Goal: Task Accomplishment & Management: Manage account settings

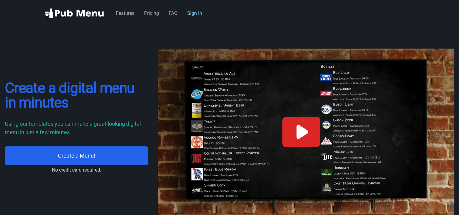
click at [192, 13] on link "Sign In" at bounding box center [194, 13] width 15 height 6
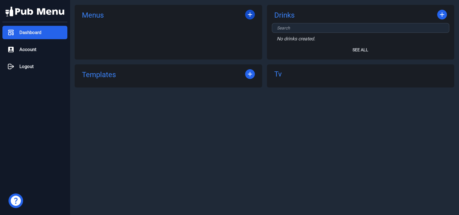
click at [248, 15] on icon at bounding box center [250, 14] width 4 height 4
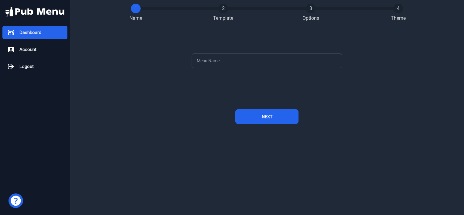
click at [32, 31] on span "Dashboard" at bounding box center [30, 32] width 22 height 7
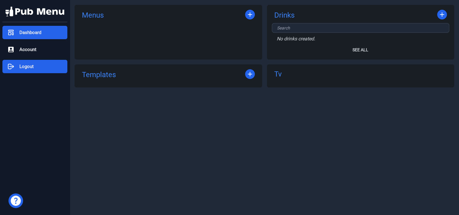
click at [23, 66] on span "Logout" at bounding box center [26, 66] width 14 height 7
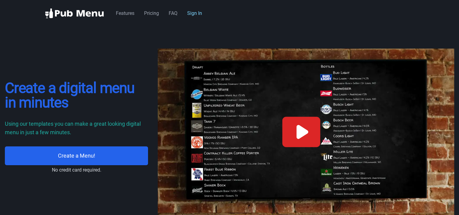
click at [198, 15] on link "Sign In" at bounding box center [194, 13] width 15 height 6
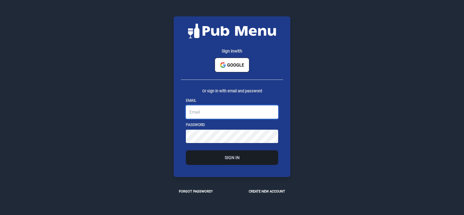
click at [216, 110] on input "email" at bounding box center [232, 111] width 92 height 13
type input "haps.honkytonk@gmail.com"
click at [216, 161] on button "Sign In" at bounding box center [232, 157] width 92 height 15
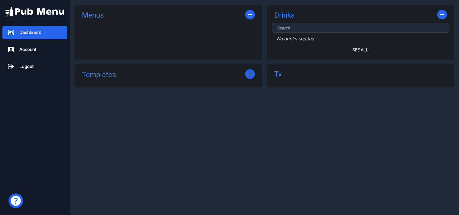
click at [97, 15] on link "Menus" at bounding box center [93, 15] width 22 height 10
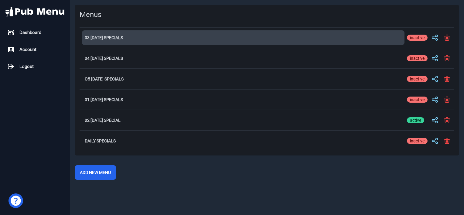
click at [105, 36] on h2 "03 Thursday Specials" at bounding box center [243, 38] width 317 height 4
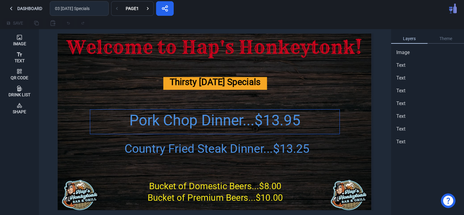
click at [162, 120] on div "Pork Chop Dinner...$13.95" at bounding box center [215, 121] width 250 height 22
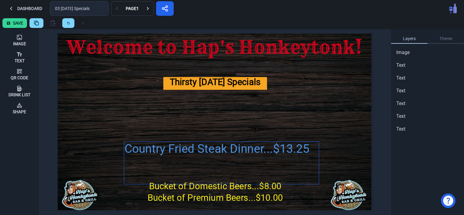
click at [161, 145] on div "Country Fried Steak Dinner...$13.25" at bounding box center [221, 163] width 195 height 43
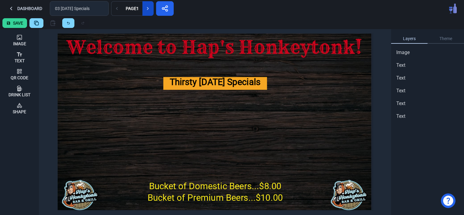
click at [145, 9] on icon at bounding box center [148, 8] width 6 height 6
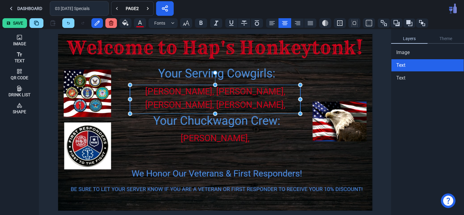
click at [209, 100] on div "Andria, Tasha, Hannah, Missy, Heather, Hanna & Alexis" at bounding box center [215, 111] width 170 height 53
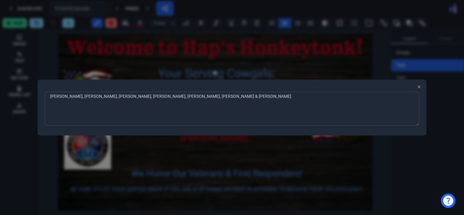
click at [159, 97] on textarea "Andria, Tasha, Hannah, Missy, Heather, Hanna & Alexis" at bounding box center [232, 109] width 374 height 34
type textarea "Andria, Tasha, Hannah, Missy, Heather & Hanna"
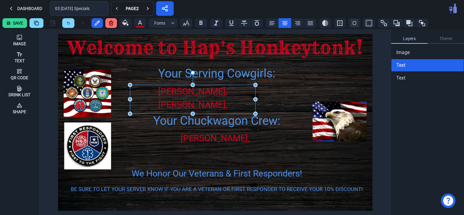
drag, startPoint x: 298, startPoint y: 100, endPoint x: 254, endPoint y: 101, distance: 45.0
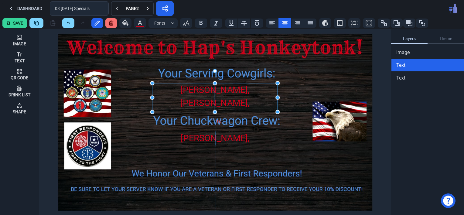
drag, startPoint x: 164, startPoint y: 90, endPoint x: 186, endPoint y: 88, distance: 22.2
click at [186, 88] on div "Andria, Tasha, Hannah, Missy, Heather & Hanna" at bounding box center [214, 116] width 125 height 66
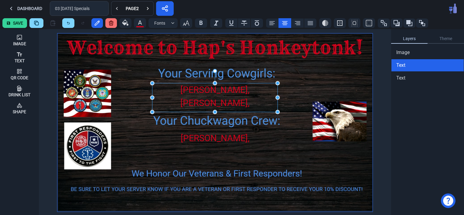
click at [129, 78] on img at bounding box center [214, 122] width 315 height 178
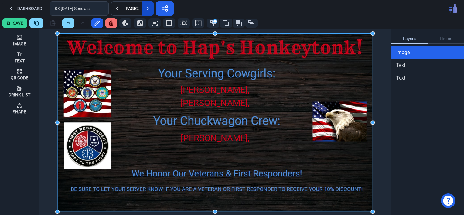
click at [149, 11] on icon at bounding box center [148, 8] width 6 height 6
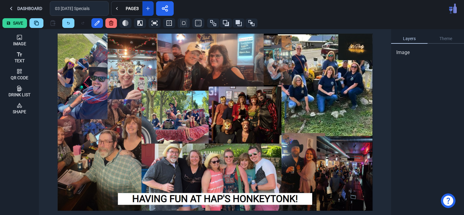
click at [149, 11] on icon at bounding box center [148, 8] width 6 height 6
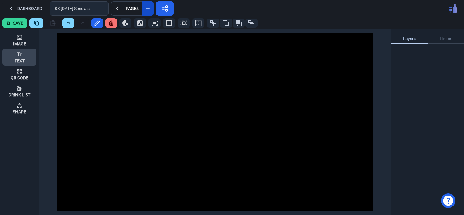
click at [19, 56] on icon at bounding box center [19, 54] width 6 height 6
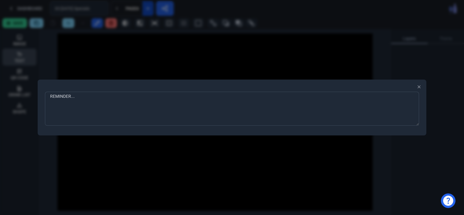
type textarea "REMINDER...."
click at [97, 160] on div at bounding box center [232, 107] width 464 height 215
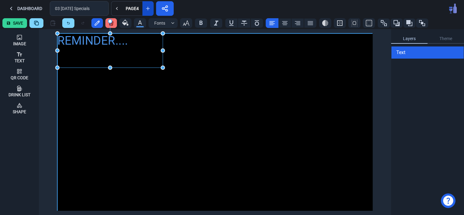
drag, startPoint x: 81, startPoint y: 42, endPoint x: 162, endPoint y: 66, distance: 84.3
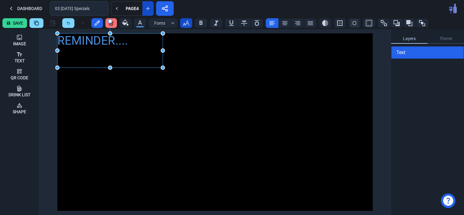
click at [185, 25] on icon "button" at bounding box center [186, 22] width 6 height 5
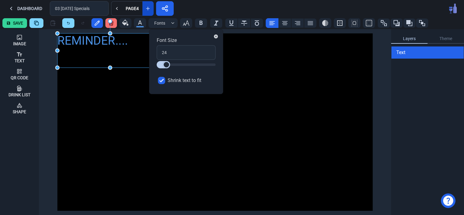
click at [164, 81] on input "Shrink text to fit" at bounding box center [161, 80] width 7 height 7
checkbox input "false"
drag, startPoint x: 167, startPoint y: 53, endPoint x: 157, endPoint y: 52, distance: 9.4
click at [157, 52] on input "24" at bounding box center [186, 52] width 59 height 15
type input "3"
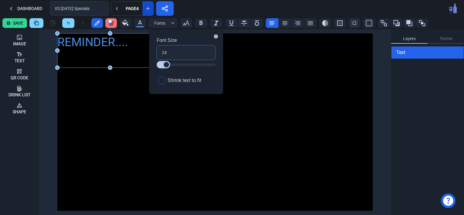
type input "3"
type input "30"
click at [238, 123] on div "REMINDER...." at bounding box center [214, 121] width 315 height 177
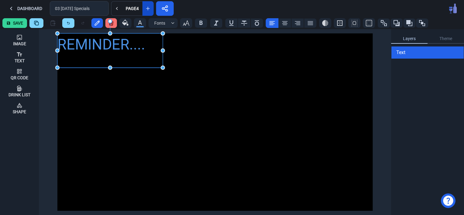
click at [97, 50] on div "REMINDER...." at bounding box center [109, 44] width 105 height 22
click at [283, 21] on icon at bounding box center [284, 22] width 7 height 7
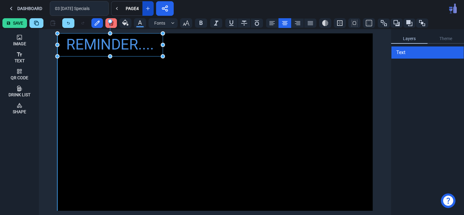
drag, startPoint x: 110, startPoint y: 67, endPoint x: 110, endPoint y: 56, distance: 11.2
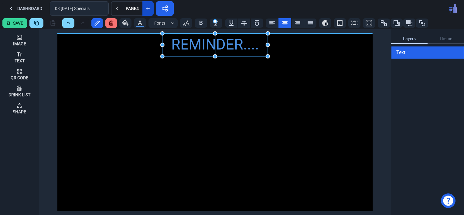
drag, startPoint x: 81, startPoint y: 46, endPoint x: 186, endPoint y: 46, distance: 105.7
click at [186, 46] on div "REMINDER...." at bounding box center [214, 44] width 105 height 22
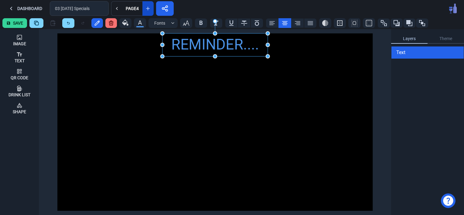
click at [151, 107] on div "REMINDER...." at bounding box center [214, 121] width 315 height 177
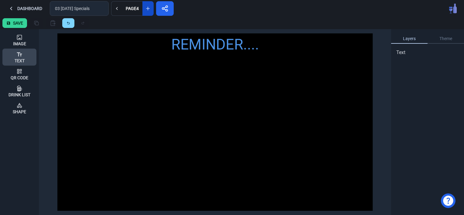
click at [15, 57] on div "Text" at bounding box center [20, 57] width 10 height 16
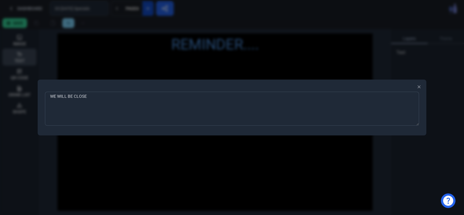
type textarea "WE WILL BE CLOSED"
click at [83, 150] on div at bounding box center [232, 107] width 464 height 215
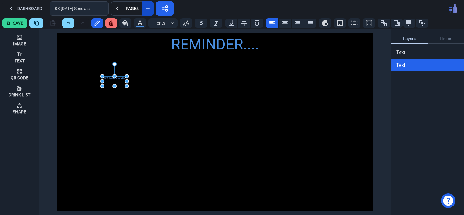
drag, startPoint x: 62, startPoint y: 37, endPoint x: 109, endPoint y: 87, distance: 68.5
click at [109, 86] on div "WE WILL BE CLOSED" at bounding box center [114, 81] width 25 height 10
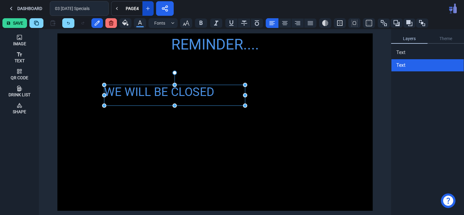
drag, startPoint x: 128, startPoint y: 96, endPoint x: 244, endPoint y: 107, distance: 116.8
click at [186, 23] on icon "button" at bounding box center [185, 22] width 7 height 7
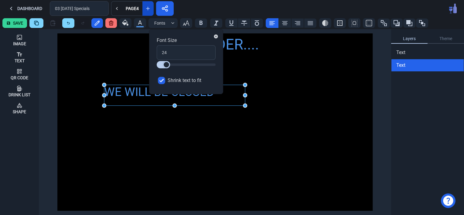
click at [162, 81] on input "Shrink text to fit" at bounding box center [161, 80] width 7 height 7
checkbox input "false"
drag, startPoint x: 168, startPoint y: 52, endPoint x: 158, endPoint y: 52, distance: 9.1
click at [158, 52] on input "24" at bounding box center [186, 52] width 59 height 15
type input "3"
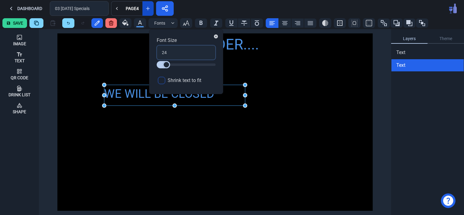
type input "3"
type input "36"
click at [180, 158] on div "REMINDER.... WE WILL BE CLOSED" at bounding box center [214, 121] width 315 height 177
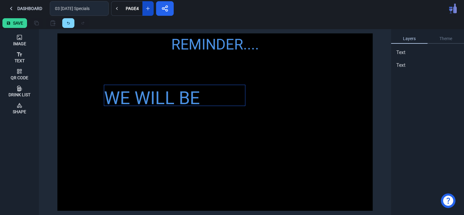
click at [182, 102] on div "WE WILL BE CLOSED" at bounding box center [174, 111] width 141 height 53
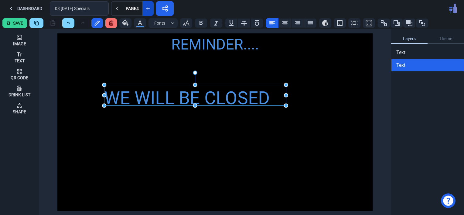
drag, startPoint x: 246, startPoint y: 96, endPoint x: 287, endPoint y: 100, distance: 41.1
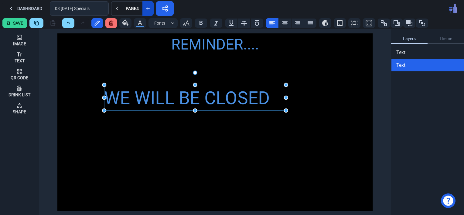
drag, startPoint x: 195, startPoint y: 107, endPoint x: 195, endPoint y: 112, distance: 4.9
click at [282, 23] on icon at bounding box center [284, 23] width 5 height 4
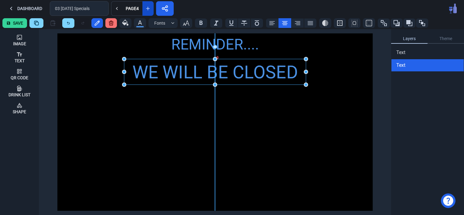
drag, startPoint x: 145, startPoint y: 98, endPoint x: 164, endPoint y: 73, distance: 32.1
click at [164, 73] on div "WE WILL BE CLOSED" at bounding box center [215, 72] width 182 height 27
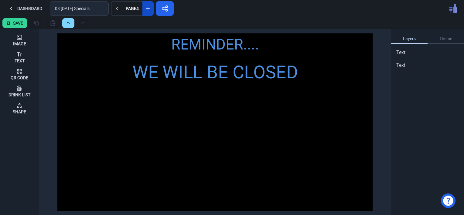
click at [128, 147] on div "REMINDER.... WE WILL BE CLOSED" at bounding box center [214, 121] width 315 height 177
click at [19, 55] on icon at bounding box center [19, 54] width 6 height 6
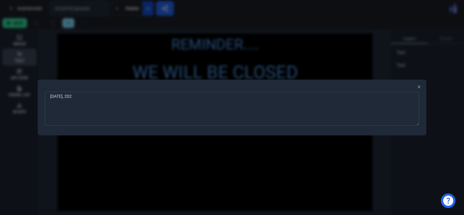
type textarea "SATURDAY, SEPTEMBER 13, 2025"
click at [86, 154] on div at bounding box center [232, 107] width 464 height 215
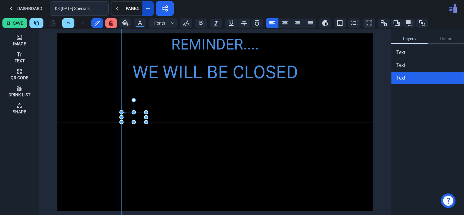
drag, startPoint x: 65, startPoint y: 37, endPoint x: 130, endPoint y: 114, distance: 100.9
click at [130, 114] on div "SATURDAY, SEPTEMBER 13, 2025" at bounding box center [133, 117] width 25 height 10
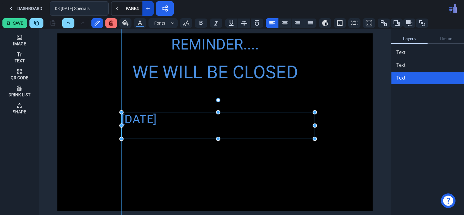
drag, startPoint x: 146, startPoint y: 123, endPoint x: 315, endPoint y: 140, distance: 169.6
click at [186, 21] on icon "button" at bounding box center [185, 22] width 7 height 7
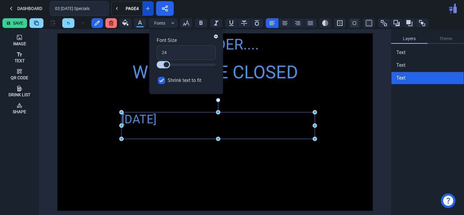
click at [162, 81] on input "Shrink text to fit" at bounding box center [161, 80] width 7 height 7
checkbox input "false"
drag, startPoint x: 168, startPoint y: 53, endPoint x: 156, endPoint y: 52, distance: 12.2
click at [156, 52] on div "Font Size 24 Shrink text to fit" at bounding box center [186, 61] width 74 height 65
type input "3"
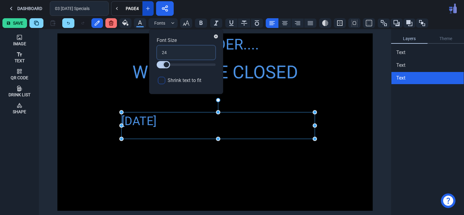
type input "3"
type input "36"
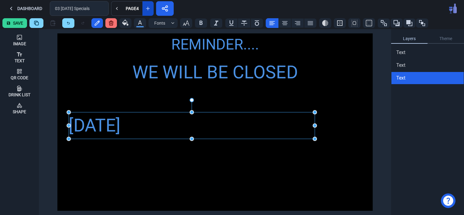
drag, startPoint x: 122, startPoint y: 126, endPoint x: 70, endPoint y: 123, distance: 52.9
drag, startPoint x: 316, startPoint y: 125, endPoint x: 350, endPoint y: 122, distance: 33.8
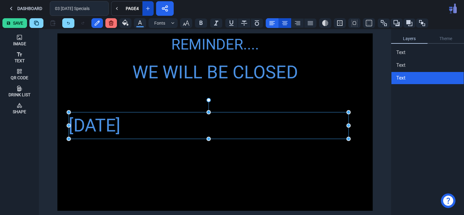
click at [284, 23] on icon at bounding box center [284, 23] width 5 height 4
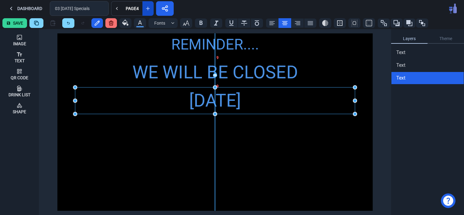
drag, startPoint x: 165, startPoint y: 123, endPoint x: 171, endPoint y: 99, distance: 24.5
click at [171, 99] on div "SATURDAY, SEPTEMBER 13, 2025" at bounding box center [215, 100] width 280 height 27
click at [155, 171] on div "REMINDER.... WE WILL BE CLOSED SATURDAY, SEPTEMBER 13, 2025" at bounding box center [214, 121] width 315 height 177
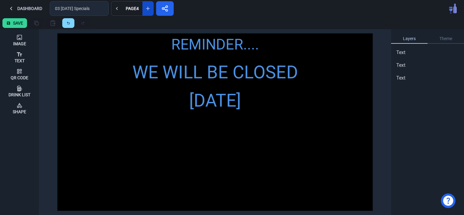
click at [155, 171] on div "REMINDER.... WE WILL BE CLOSED SATURDAY, SEPTEMBER 13, 2025" at bounding box center [214, 121] width 315 height 177
click at [18, 54] on icon at bounding box center [19, 54] width 5 height 4
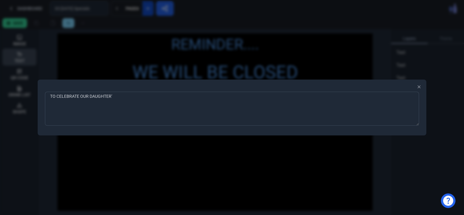
type textarea "TO CELEBRATE OUR DAUGHTER'S"
click at [81, 169] on div at bounding box center [232, 107] width 464 height 215
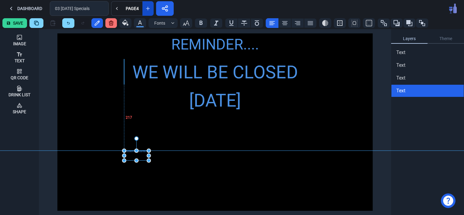
drag, startPoint x: 63, startPoint y: 37, endPoint x: 129, endPoint y: 153, distance: 133.0
click at [129, 153] on div "TO CELEBRATE OUR DAUGHTER'S" at bounding box center [136, 156] width 25 height 10
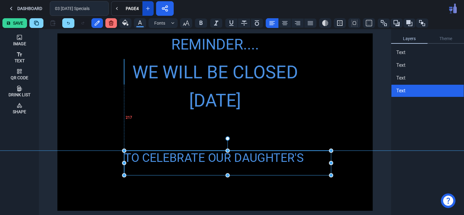
drag, startPoint x: 149, startPoint y: 161, endPoint x: 332, endPoint y: 176, distance: 182.8
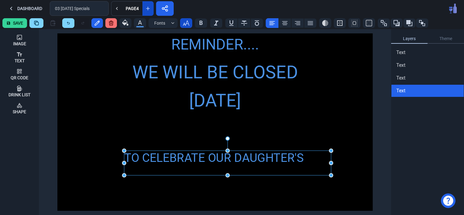
click at [187, 25] on icon "button" at bounding box center [185, 22] width 7 height 7
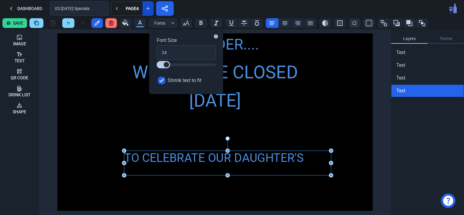
click at [161, 79] on input "Shrink text to fit" at bounding box center [161, 80] width 7 height 7
checkbox input "false"
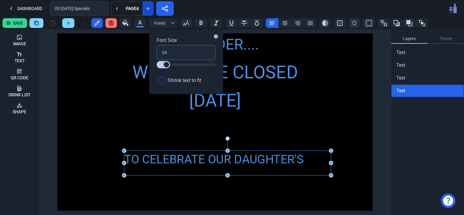
drag, startPoint x: 169, startPoint y: 52, endPoint x: 155, endPoint y: 52, distance: 14.3
click at [155, 52] on div "Font Size 24 Shrink text to fit" at bounding box center [186, 61] width 74 height 65
type input "3"
type input "36"
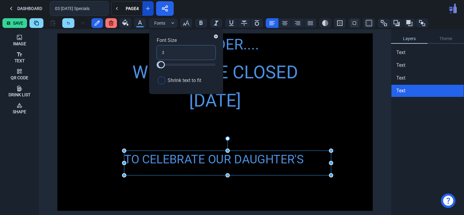
type input "36"
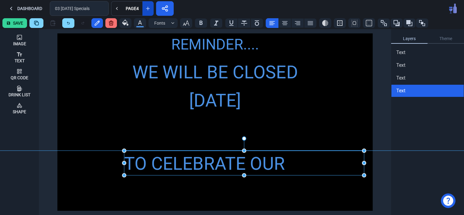
drag, startPoint x: 331, startPoint y: 165, endPoint x: 364, endPoint y: 163, distance: 33.1
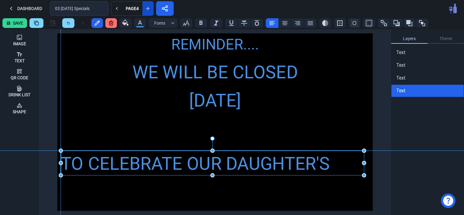
drag, startPoint x: 124, startPoint y: 162, endPoint x: 61, endPoint y: 162, distance: 63.2
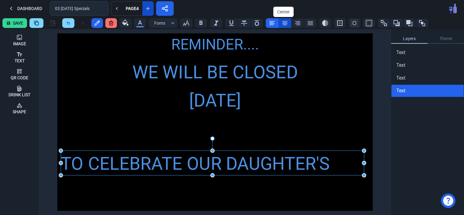
click at [281, 21] on icon at bounding box center [284, 22] width 7 height 7
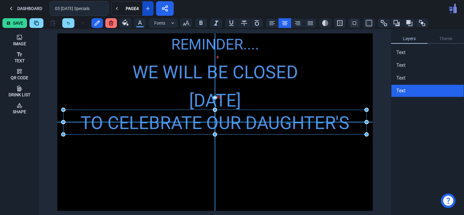
drag, startPoint x: 151, startPoint y: 168, endPoint x: 153, endPoint y: 128, distance: 39.8
click at [153, 128] on div "TO CELEBRATE OUR DAUGHTER'S" at bounding box center [214, 123] width 303 height 27
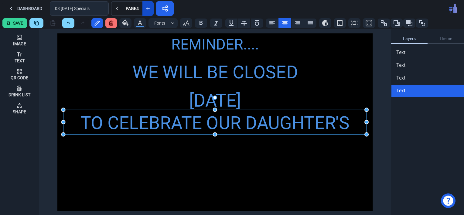
click at [174, 186] on div "REMINDER.... WE WILL BE CLOSED SATURDAY, SEPTEMBER 13, 2025 TO CELEBRATE OUR DA…" at bounding box center [214, 121] width 315 height 177
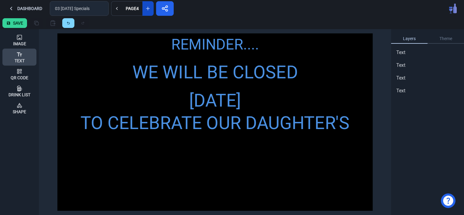
click at [17, 56] on icon at bounding box center [19, 54] width 6 height 6
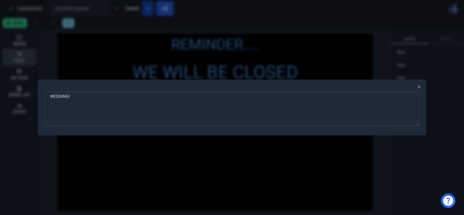
type textarea "WEDDING!!"
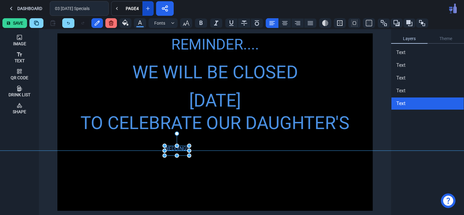
drag, startPoint x: 66, startPoint y: 37, endPoint x: 174, endPoint y: 149, distance: 155.0
click at [174, 149] on div "WEDDING!!" at bounding box center [177, 151] width 25 height 10
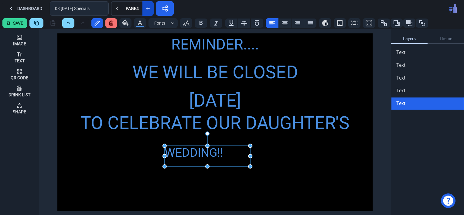
drag, startPoint x: 189, startPoint y: 156, endPoint x: 250, endPoint y: 167, distance: 62.0
click at [185, 22] on icon "button" at bounding box center [185, 22] width 7 height 7
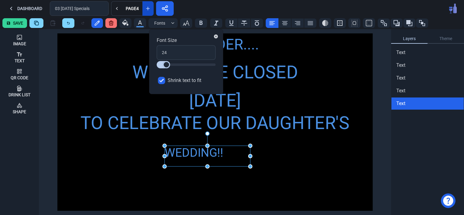
click at [160, 80] on input "Shrink text to fit" at bounding box center [161, 80] width 7 height 7
checkbox input "false"
drag, startPoint x: 167, startPoint y: 53, endPoint x: 158, endPoint y: 53, distance: 8.5
click at [158, 53] on input "24" at bounding box center [186, 52] width 59 height 15
type input "3"
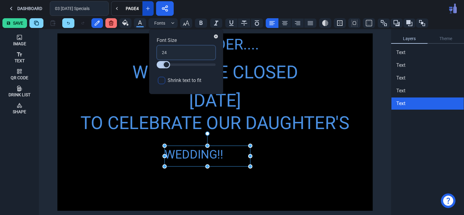
type input "3"
type input "36"
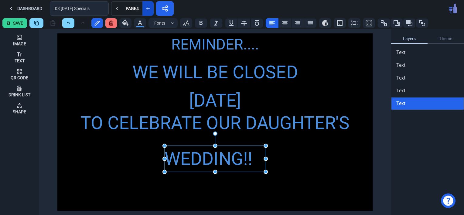
drag, startPoint x: 250, startPoint y: 166, endPoint x: 265, endPoint y: 172, distance: 16.4
click at [284, 22] on icon at bounding box center [284, 22] width 7 height 7
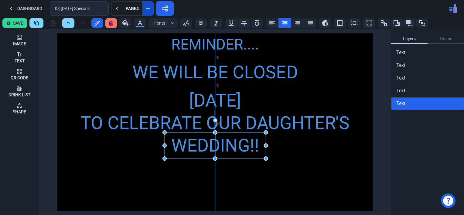
drag, startPoint x: 213, startPoint y: 162, endPoint x: 213, endPoint y: 148, distance: 13.4
click at [213, 148] on div "WEDDING!!" at bounding box center [215, 145] width 101 height 27
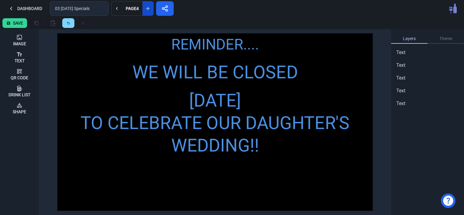
click at [140, 175] on div "REMINDER.... WE WILL BE CLOSED SATURDAY, SEPTEMBER 13, 2025 TO CELEBRATE OUR DA…" at bounding box center [214, 121] width 315 height 177
click at [17, 59] on div "Text" at bounding box center [20, 61] width 10 height 4
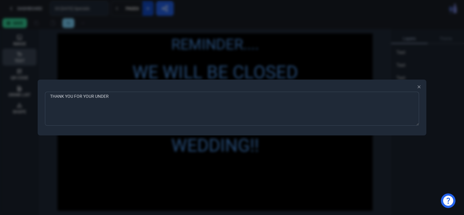
type textarea "THANK YOU FOR YOUR UNDERSTANDING"
click at [100, 160] on div at bounding box center [232, 107] width 464 height 215
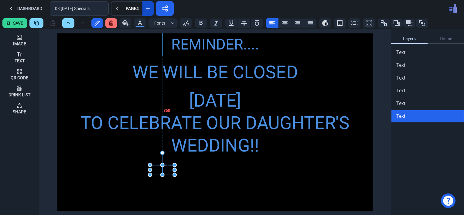
drag, startPoint x: 69, startPoint y: 37, endPoint x: 161, endPoint y: 168, distance: 160.5
click at [161, 168] on div "THANK YOU FOR YOUR UNDERSTANDING" at bounding box center [162, 170] width 25 height 10
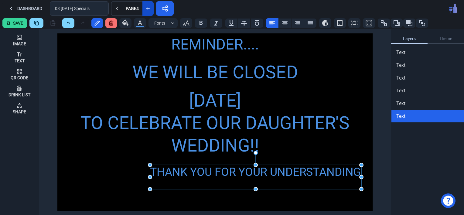
drag, startPoint x: 174, startPoint y: 174, endPoint x: 361, endPoint y: 188, distance: 187.3
click at [185, 20] on icon "button" at bounding box center [185, 22] width 7 height 7
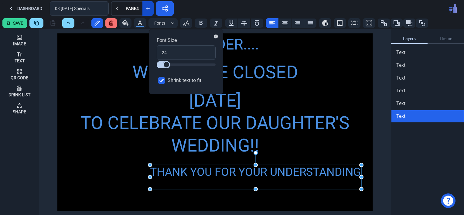
click at [162, 79] on input "Shrink text to fit" at bounding box center [161, 80] width 7 height 7
checkbox input "false"
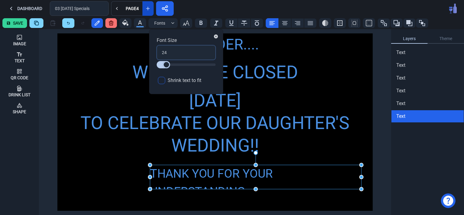
drag, startPoint x: 168, startPoint y: 53, endPoint x: 158, endPoint y: 53, distance: 10.3
click at [158, 53] on input "24" at bounding box center [186, 52] width 59 height 15
type input "3"
type input "30"
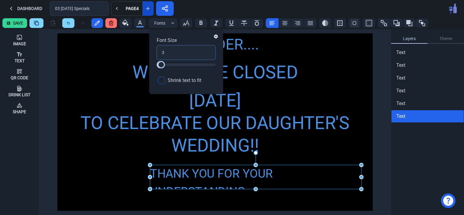
type input "30"
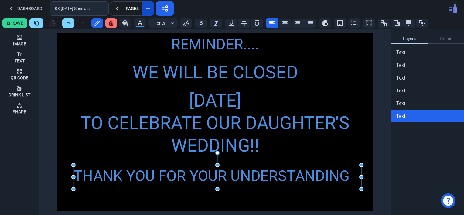
drag, startPoint x: 150, startPoint y: 178, endPoint x: 74, endPoint y: 178, distance: 76.5
click at [283, 22] on icon at bounding box center [284, 22] width 7 height 7
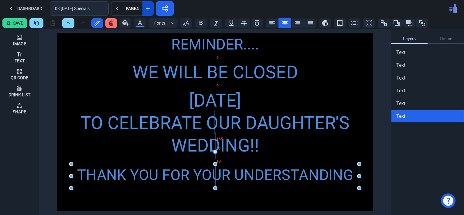
click at [240, 176] on div "THANK YOU FOR YOUR UNDERSTANDING" at bounding box center [215, 175] width 288 height 22
click at [224, 197] on div "REMINDER.... WE WILL BE CLOSED SATURDAY, SEPTEMBER 13, 2025 TO CELEBRATE OUR DA…" at bounding box center [214, 121] width 315 height 177
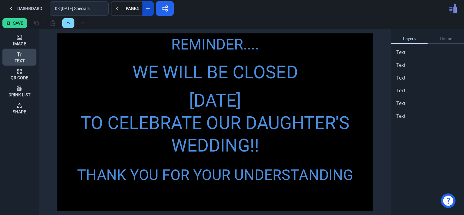
click at [21, 55] on icon at bounding box center [19, 54] width 5 height 4
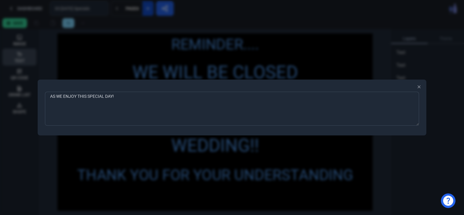
type textarea "AS WE ENJOY THIS SPECIAL DAY!!"
click at [108, 192] on div at bounding box center [232, 107] width 464 height 215
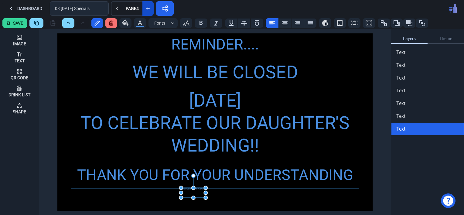
drag, startPoint x: 67, startPoint y: 39, endPoint x: 191, endPoint y: 193, distance: 197.8
click at [191, 193] on div "AS WE ENJOY THIS SPECIAL DAY!!" at bounding box center [193, 193] width 25 height 10
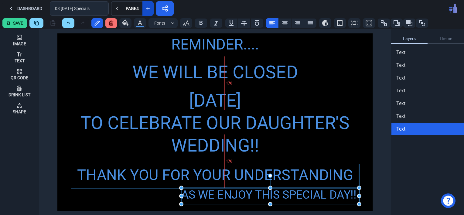
drag, startPoint x: 206, startPoint y: 197, endPoint x: 359, endPoint y: 204, distance: 153.2
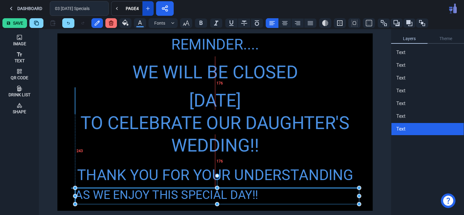
drag, startPoint x: 183, startPoint y: 196, endPoint x: 78, endPoint y: 199, distance: 105.1
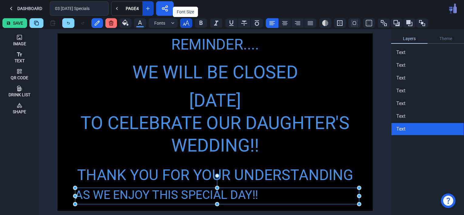
click at [186, 22] on icon "button" at bounding box center [185, 22] width 7 height 7
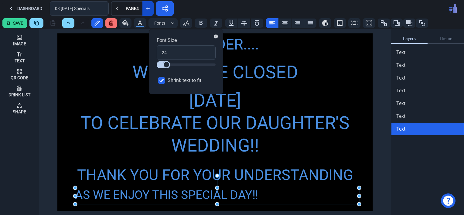
click at [162, 80] on input "Shrink text to fit" at bounding box center [161, 80] width 7 height 7
checkbox input "false"
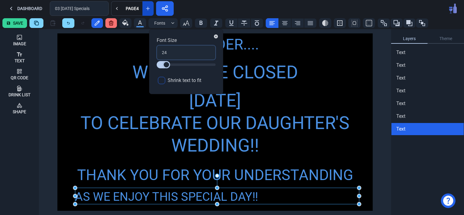
drag, startPoint x: 171, startPoint y: 53, endPoint x: 157, endPoint y: 53, distance: 13.4
click at [157, 53] on input "24" at bounding box center [186, 52] width 59 height 15
type input "3"
type input "30"
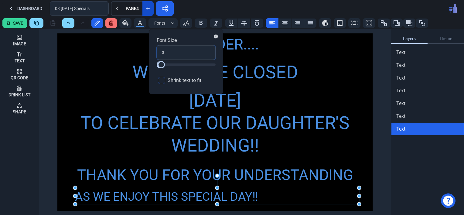
type input "30"
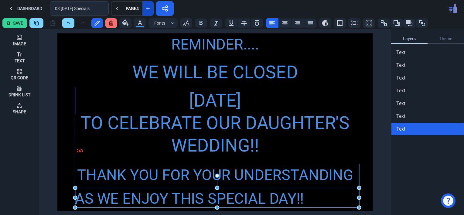
drag, startPoint x: 216, startPoint y: 203, endPoint x: 216, endPoint y: 206, distance: 3.3
click at [284, 23] on icon at bounding box center [284, 22] width 7 height 7
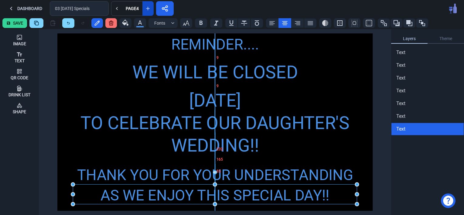
drag, startPoint x: 228, startPoint y: 198, endPoint x: 226, endPoint y: 195, distance: 4.0
click at [226, 195] on div "AS WE ENJOY THIS SPECIAL DAY!!" at bounding box center [215, 195] width 284 height 22
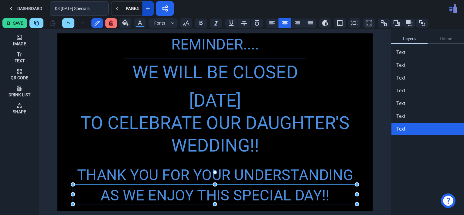
click at [193, 69] on div "WE WILL BE CLOSED" at bounding box center [215, 72] width 182 height 27
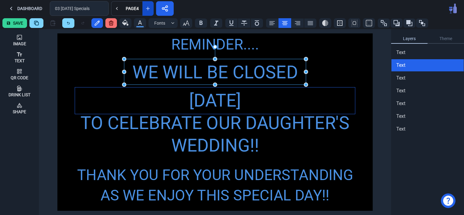
click at [195, 108] on div "SATURDAY, SEPTEMBER 13, 2025" at bounding box center [215, 100] width 280 height 27
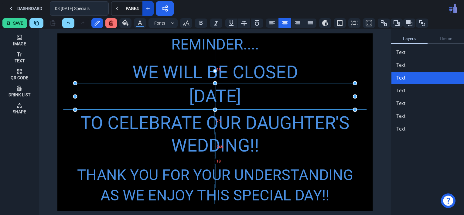
drag, startPoint x: 191, startPoint y: 105, endPoint x: 191, endPoint y: 100, distance: 5.2
click at [191, 100] on div "SATURDAY, SEPTEMBER 13, 2025" at bounding box center [215, 96] width 280 height 27
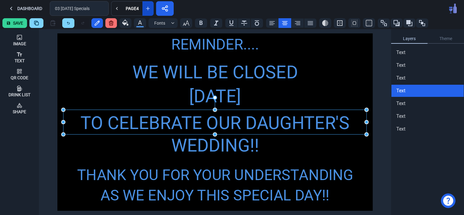
drag, startPoint x: 197, startPoint y: 128, endPoint x: 193, endPoint y: 121, distance: 7.8
click at [193, 121] on div "TO CELEBRATE OUR DAUGHTER'S" at bounding box center [214, 123] width 303 height 27
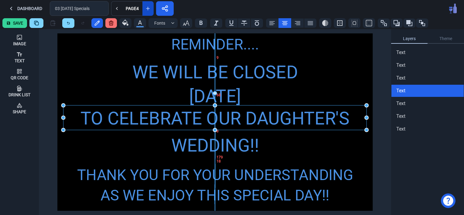
drag, startPoint x: 182, startPoint y: 123, endPoint x: 182, endPoint y: 119, distance: 4.6
click at [182, 119] on div "TO CELEBRATE OUR DAUGHTER'S" at bounding box center [214, 118] width 303 height 27
click at [194, 150] on div "WEDDING!!" at bounding box center [215, 145] width 101 height 27
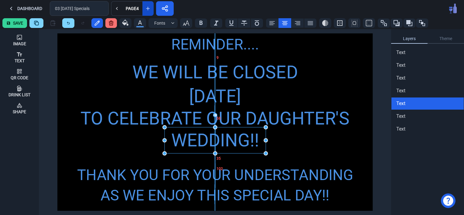
drag, startPoint x: 188, startPoint y: 146, endPoint x: 188, endPoint y: 141, distance: 5.2
click at [188, 141] on div "WEDDING!!" at bounding box center [215, 140] width 101 height 27
click at [135, 150] on div "REMINDER.... WE WILL BE CLOSED SATURDAY, SEPTEMBER 13, 2025 TO CELEBRATE OUR DA…" at bounding box center [214, 121] width 315 height 177
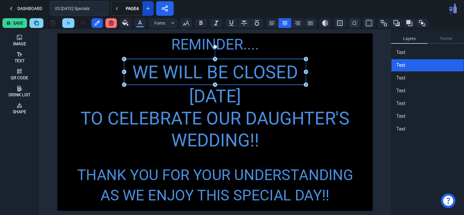
click at [193, 76] on div "WE WILL BE CLOSED" at bounding box center [215, 72] width 182 height 27
click at [137, 25] on icon "button" at bounding box center [139, 22] width 7 height 7
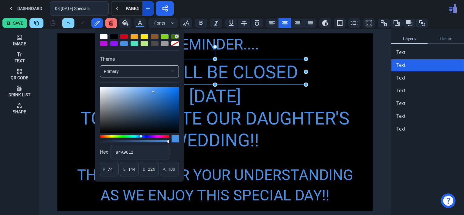
click at [144, 38] on div at bounding box center [145, 36] width 8 height 5
type input "248"
type input "231"
type input "28"
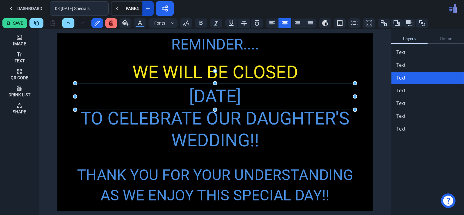
click at [212, 100] on div "SATURDAY, SEPTEMBER 13, 2025" at bounding box center [215, 96] width 280 height 27
click at [139, 23] on icon "button" at bounding box center [140, 22] width 4 height 4
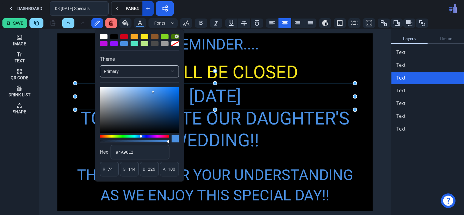
drag, startPoint x: 145, startPoint y: 36, endPoint x: 145, endPoint y: 40, distance: 3.7
click at [145, 40] on div at bounding box center [139, 40] width 79 height 12
click at [144, 37] on div at bounding box center [145, 36] width 8 height 5
type input "248"
type input "231"
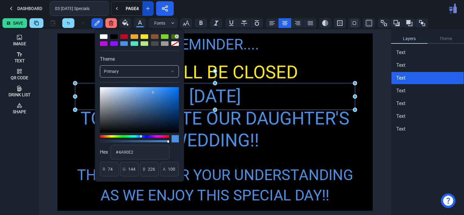
type input "28"
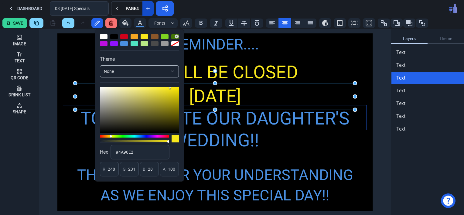
click at [210, 118] on div "TO CELEBRATE OUR DAUGHTER'S" at bounding box center [214, 118] width 303 height 27
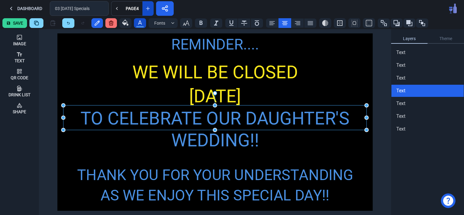
click at [138, 26] on icon "button" at bounding box center [139, 22] width 7 height 7
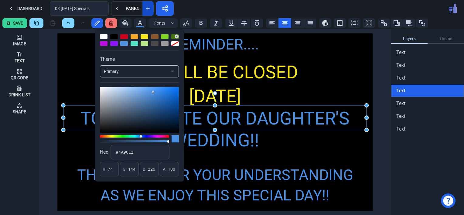
click at [145, 38] on div at bounding box center [145, 36] width 8 height 5
type input "248"
type input "231"
type input "28"
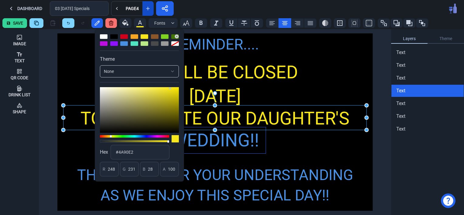
click at [211, 137] on div "WEDDING!!" at bounding box center [215, 140] width 101 height 27
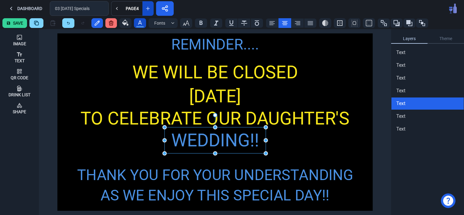
click at [141, 22] on icon "button" at bounding box center [139, 22] width 7 height 7
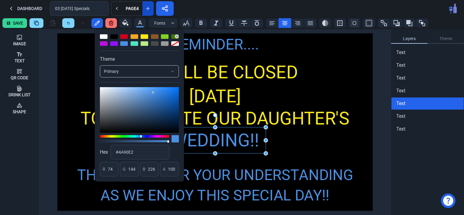
click at [145, 35] on div at bounding box center [145, 36] width 8 height 5
type input "248"
type input "231"
type input "28"
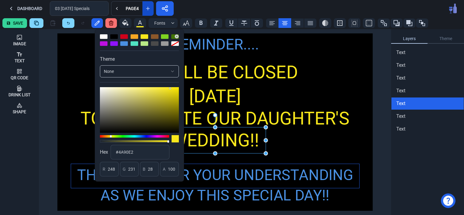
click at [236, 176] on div "THANK YOU FOR YOUR UNDERSTANDING" at bounding box center [215, 175] width 288 height 22
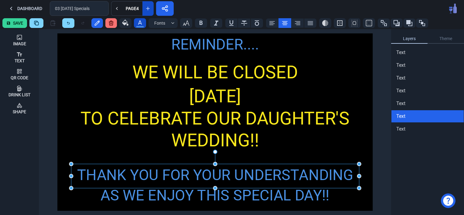
click at [141, 22] on icon "button" at bounding box center [139, 22] width 7 height 7
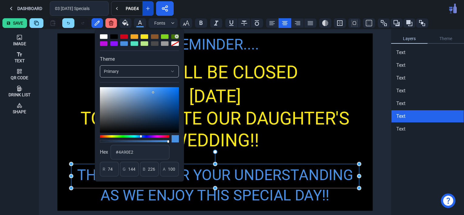
click at [126, 36] on div at bounding box center [124, 36] width 8 height 5
type input "208"
type input "2"
type input "27"
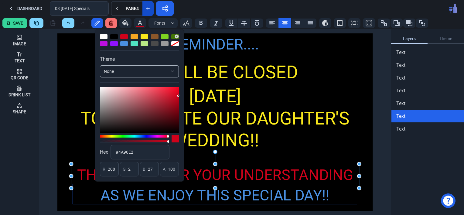
click at [228, 198] on div "AS WE ENJOY THIS SPECIAL DAY!!" at bounding box center [215, 195] width 284 height 22
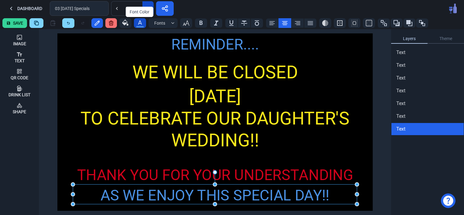
click at [138, 26] on icon "button" at bounding box center [139, 22] width 7 height 7
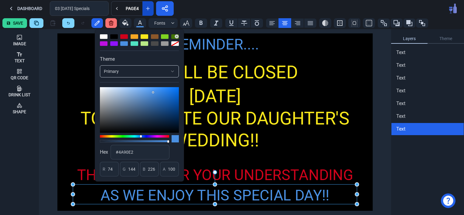
click at [123, 38] on div at bounding box center [124, 36] width 8 height 5
type input "208"
type input "2"
type input "27"
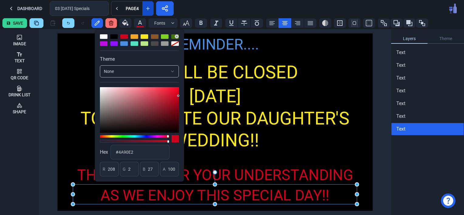
click at [73, 77] on div "REMINDER.... WE WILL BE CLOSED SATURDAY, SEPTEMBER 13, 2025 TO CELEBRATE OUR DA…" at bounding box center [214, 121] width 315 height 177
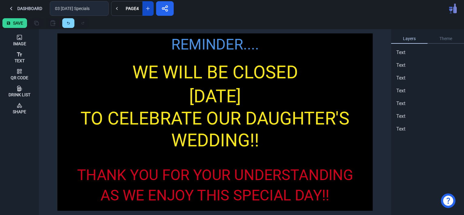
click at [14, 21] on button "Save" at bounding box center [14, 23] width 25 height 10
